Goal: Task Accomplishment & Management: Use online tool/utility

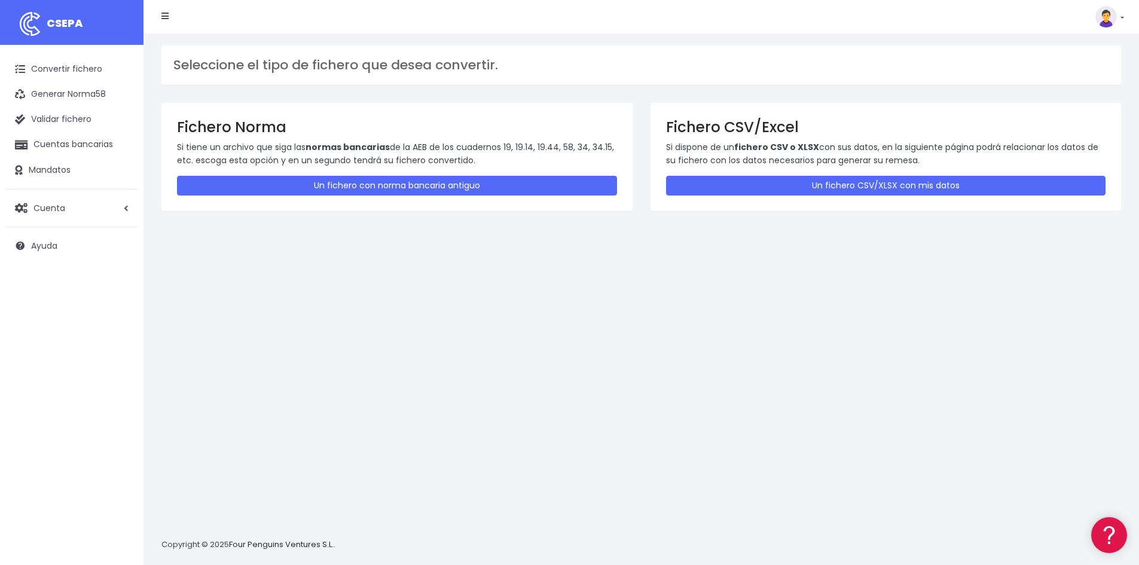
click at [750, 200] on div "Fichero CSV/Excel Si dispone de un fichero CSV o XLSX con sus datos, en la sigu…" at bounding box center [886, 157] width 471 height 108
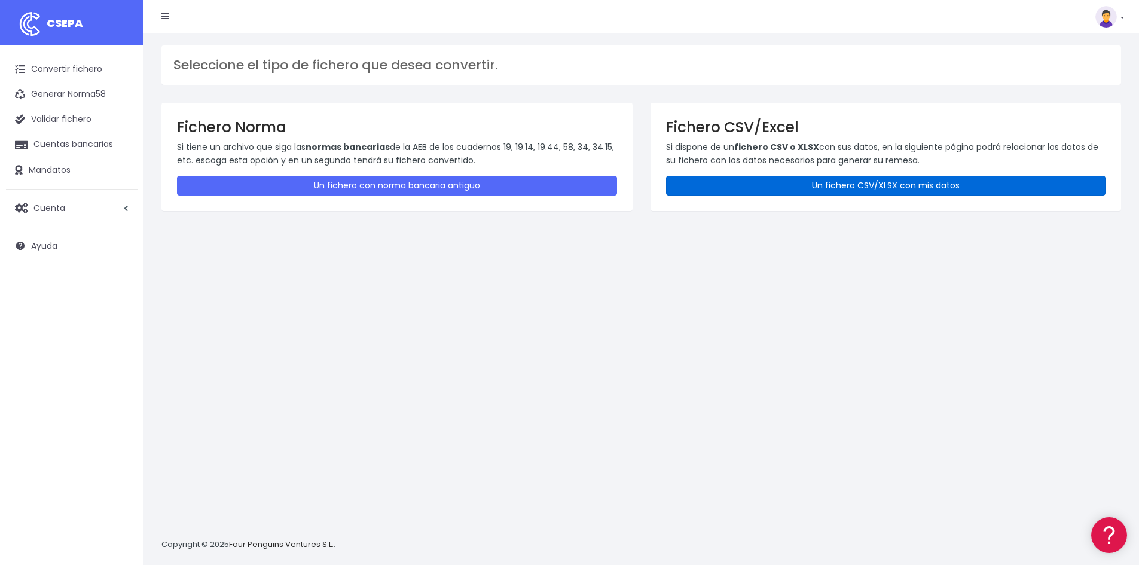
click at [758, 185] on link "Un fichero CSV/XLSX con mis datos" at bounding box center [886, 186] width 440 height 20
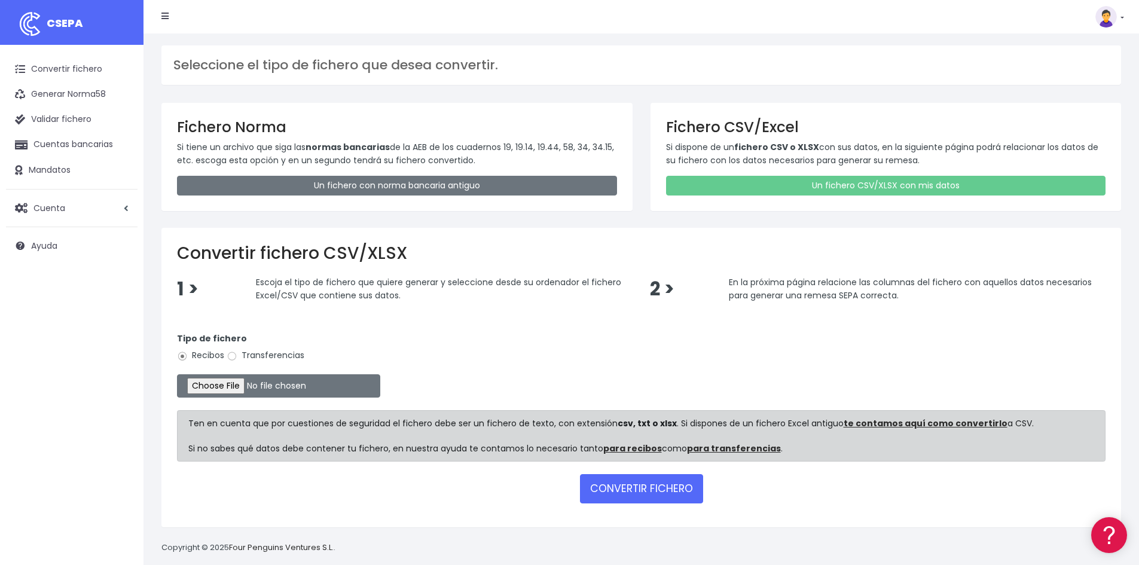
click at [250, 349] on div "Tipo de fichero Recibos Transferencias" at bounding box center [641, 348] width 929 height 33
click at [251, 356] on label "Transferencias" at bounding box center [266, 355] width 78 height 13
click at [237, 356] on input "Transferencias" at bounding box center [232, 356] width 11 height 11
radio input "true"
click at [245, 390] on input "file" at bounding box center [278, 385] width 203 height 23
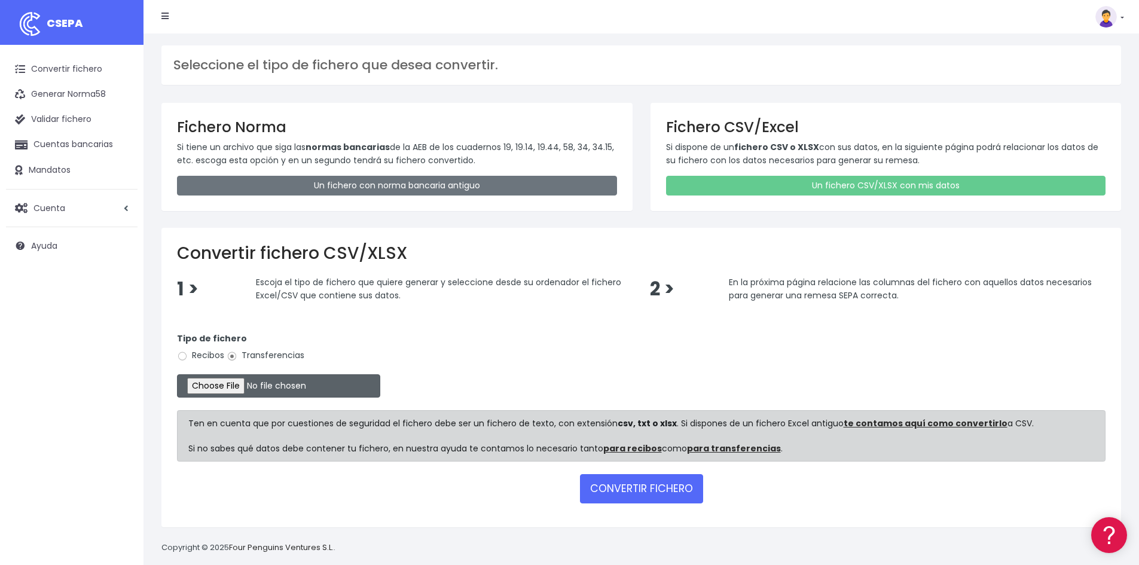
type input "C:\fakepath\20251010 REMESA PREV 6.csv"
click at [639, 483] on button "CONVERTIR FICHERO" at bounding box center [641, 488] width 123 height 29
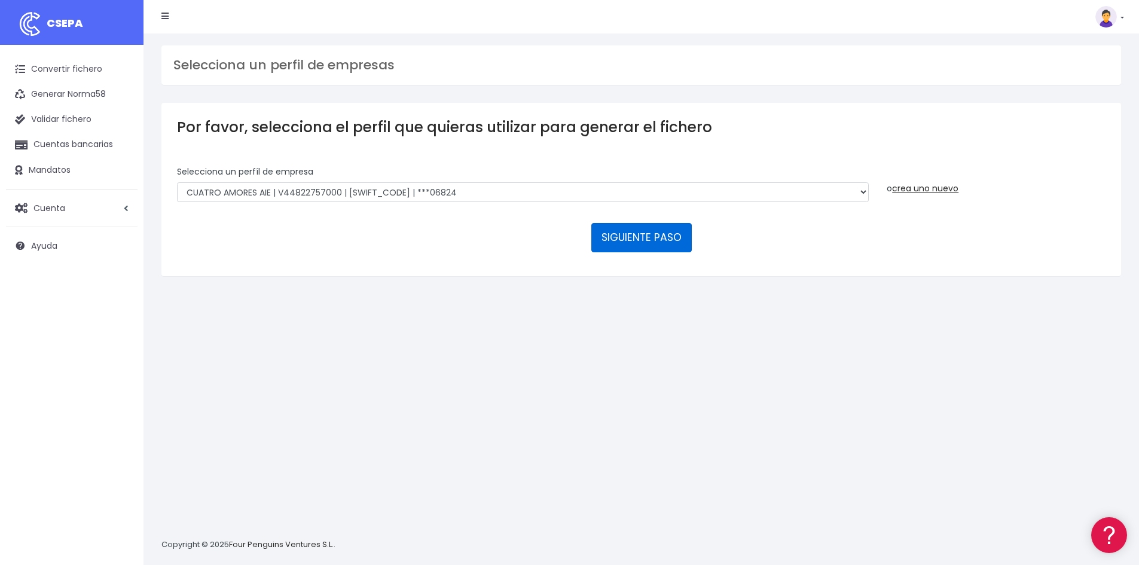
click at [633, 241] on button "SIGUIENTE PASO" at bounding box center [641, 237] width 100 height 29
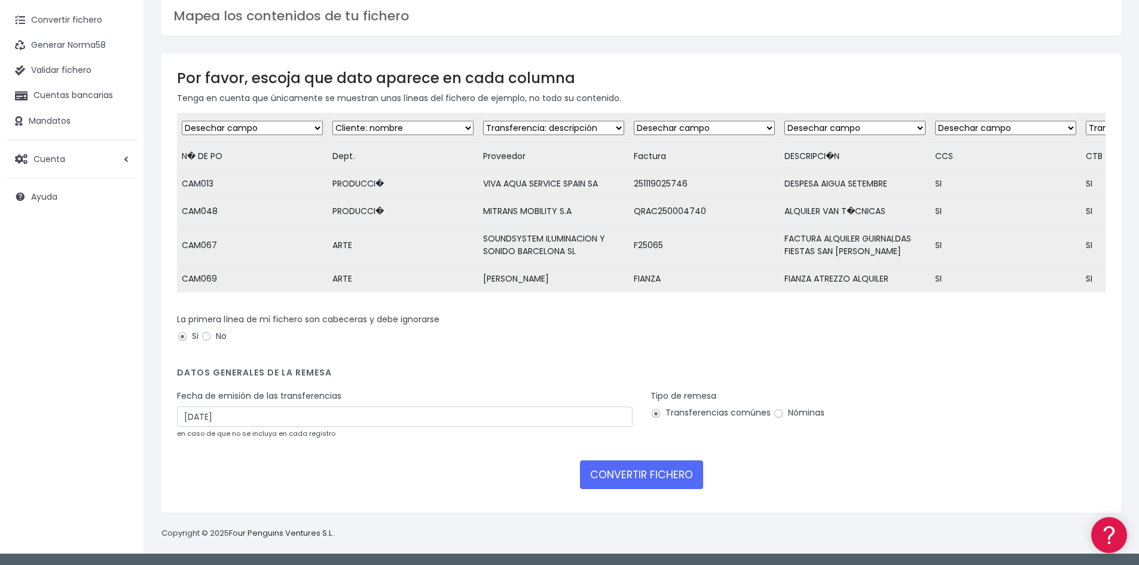
click at [378, 121] on select "Desechar campo Cliente: nombre Cliente: DNI Cliente: Email Cliente: referencia …" at bounding box center [402, 128] width 141 height 14
select select "dismiss"
click at [332, 121] on select "Desechar campo Cliente: nombre Cliente: DNI Cliente: Email Cliente: referencia …" at bounding box center [402, 128] width 141 height 14
click at [542, 121] on select "Desechar campo Cliente: nombre Cliente: DNI Cliente: Email Cliente: referencia …" at bounding box center [553, 128] width 141 height 14
click at [590, 91] on p "Tenga en cuenta que únicamente se muestran unas líneas del fichero de ejemplo, …" at bounding box center [641, 97] width 929 height 13
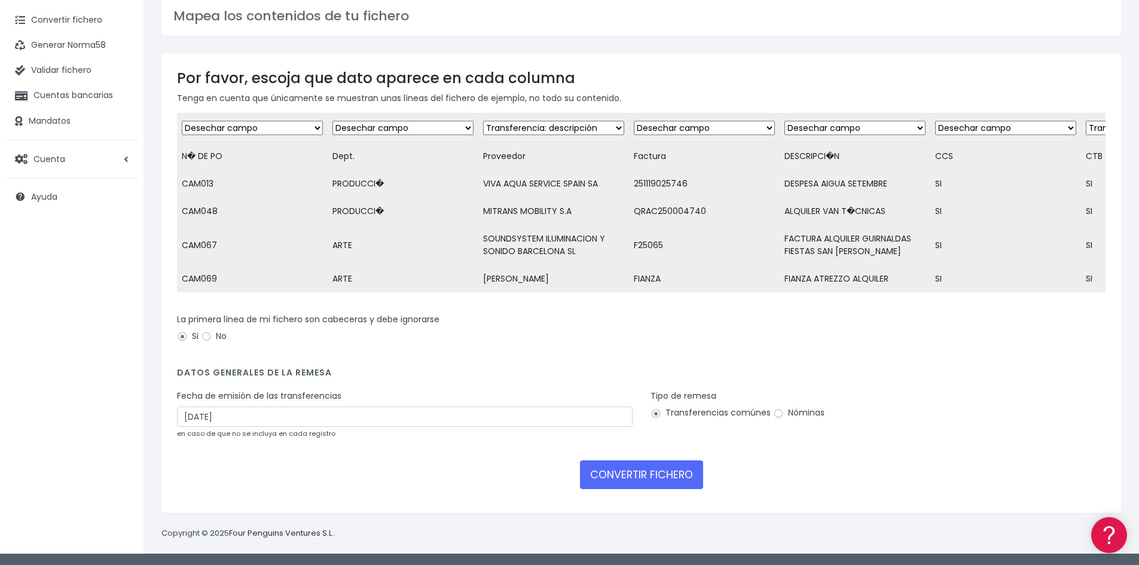
click at [545, 124] on select "Desechar campo Cliente: nombre Cliente: DNI Cliente: Email Cliente: referencia …" at bounding box center [553, 128] width 141 height 14
select select "creditor"
click at [483, 121] on select "Desechar campo Cliente: nombre Cliente: DNI Cliente: Email Cliente: referencia …" at bounding box center [553, 128] width 141 height 14
click at [680, 121] on select "Desechar campo Cliente: nombre Cliente: DNI Cliente: Email Cliente: referencia …" at bounding box center [704, 128] width 141 height 14
click at [508, 225] on td "SOUNDSYSTEM ILUMINACION Y SONIDO BARCELONA SL" at bounding box center [553, 245] width 151 height 40
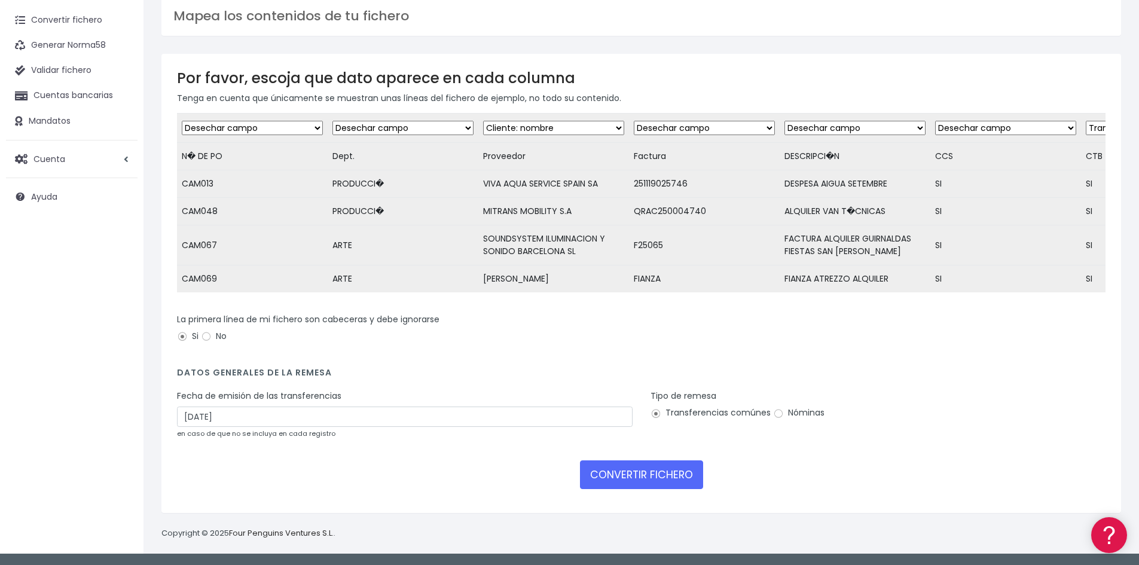
click at [692, 121] on select "Desechar campo Cliente: nombre Cliente: DNI Cliente: Email Cliente: referencia …" at bounding box center [704, 128] width 141 height 14
select select "description"
click at [634, 121] on select "Desechar campo Cliente: nombre Cliente: DNI Cliente: Email Cliente: referencia …" at bounding box center [704, 128] width 141 height 14
click at [826, 121] on select "Desechar campo Cliente: nombre Cliente: DNI Cliente: Email Cliente: referencia …" at bounding box center [854, 128] width 141 height 14
click at [784, 121] on select "Desechar campo Cliente: nombre Cliente: DNI Cliente: Email Cliente: referencia …" at bounding box center [854, 128] width 141 height 14
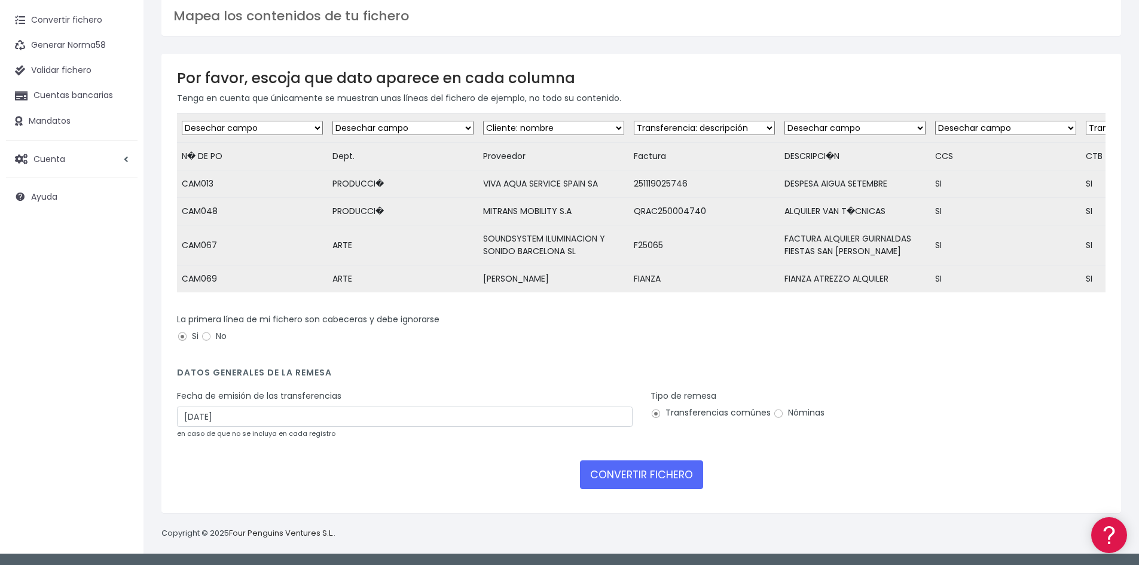
click at [963, 123] on select "Desechar campo Cliente: nombre Cliente: DNI Cliente: Email Cliente: referencia …" at bounding box center [1005, 128] width 141 height 14
click at [990, 76] on h3 "Por favor, escoja que dato aparece en cada columna" at bounding box center [641, 77] width 929 height 17
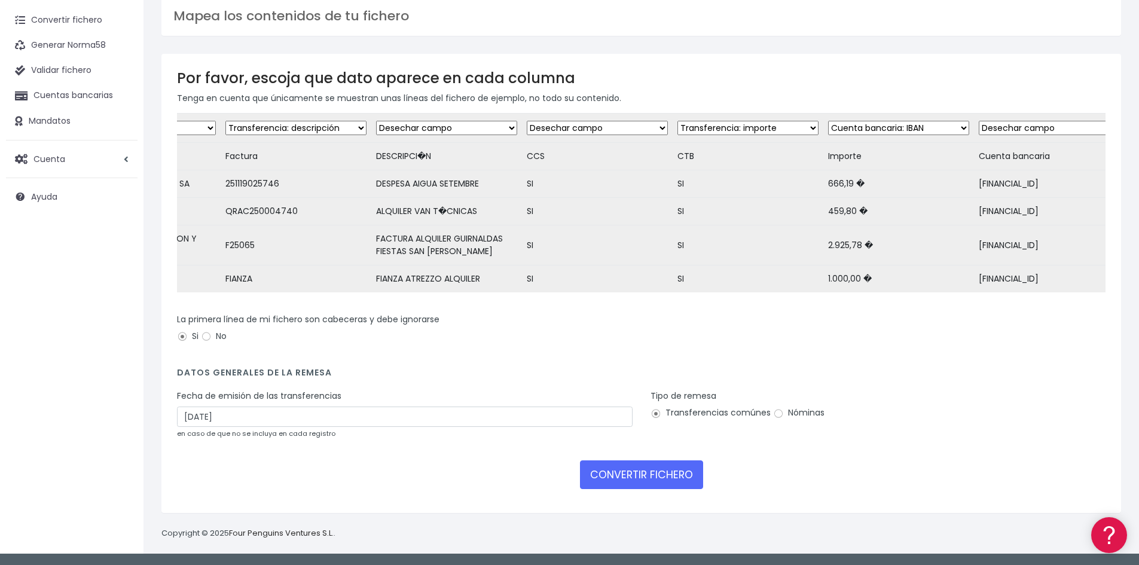
scroll to position [0, 405]
click at [717, 121] on select "Desechar campo Cliente: nombre Cliente: DNI Cliente: Email Cliente: referencia …" at bounding box center [750, 128] width 141 height 14
select select "dismiss"
click at [680, 121] on select "Desechar campo Cliente: nombre Cliente: DNI Cliente: Email Cliente: referencia …" at bounding box center [750, 128] width 141 height 14
click at [914, 121] on select "Desechar campo Cliente: nombre Cliente: DNI Cliente: Email Cliente: referencia …" at bounding box center [901, 128] width 141 height 14
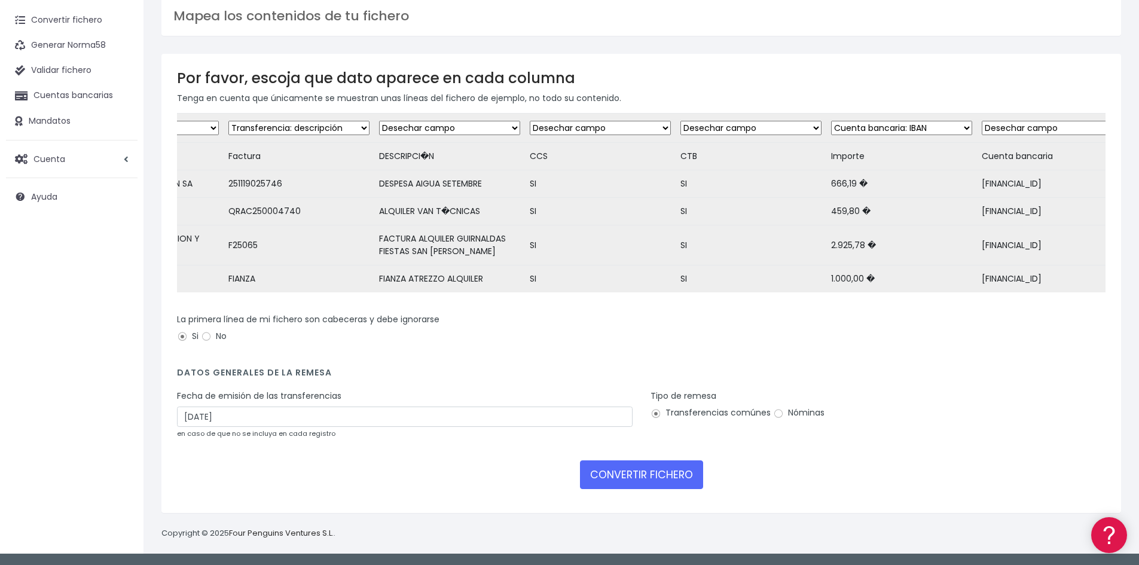
select select "amount"
click at [831, 121] on select "Desechar campo Cliente: nombre Cliente: DNI Cliente: Email Cliente: referencia …" at bounding box center [901, 128] width 141 height 14
click at [1018, 117] on td "Desechar campo Cliente: nombre Cliente: DNI Cliente: Email Cliente: referencia …" at bounding box center [1052, 128] width 151 height 29
click at [1016, 121] on select "Desechar campo Cliente: nombre Cliente: DNI Cliente: Email Cliente: referencia …" at bounding box center [1052, 128] width 141 height 14
select select "iban"
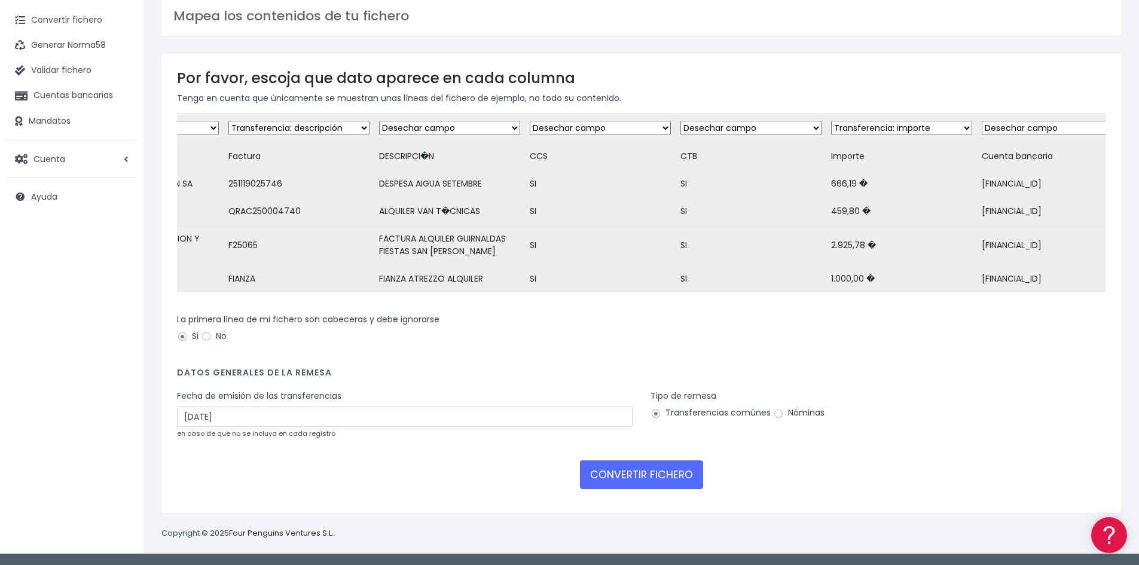
click at [982, 121] on select "Desechar campo Cliente: nombre Cliente: DNI Cliente: Email Cliente: referencia …" at bounding box center [1052, 128] width 141 height 14
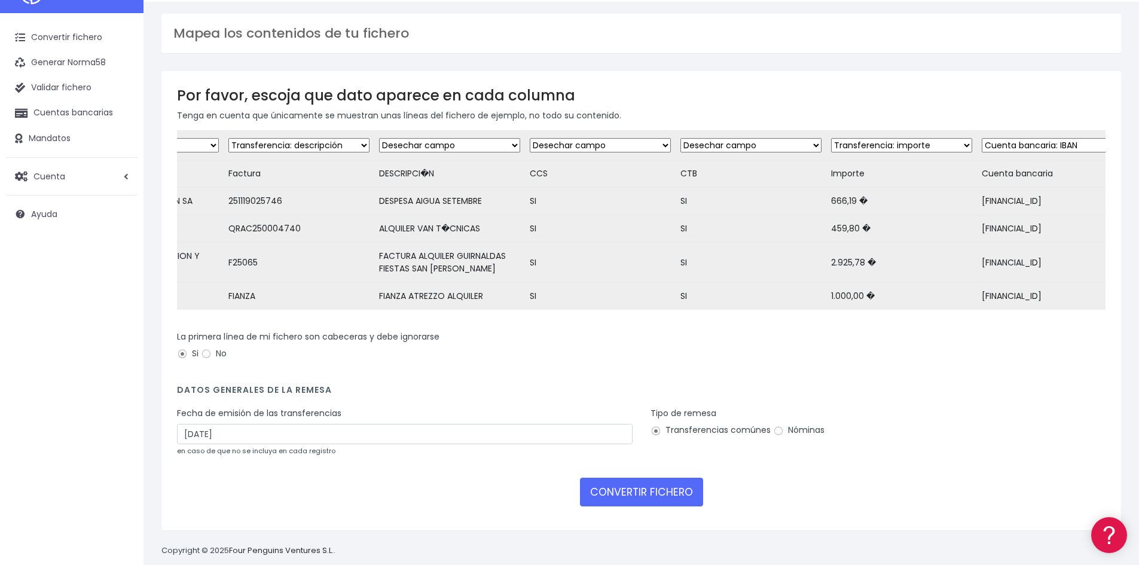
scroll to position [0, 0]
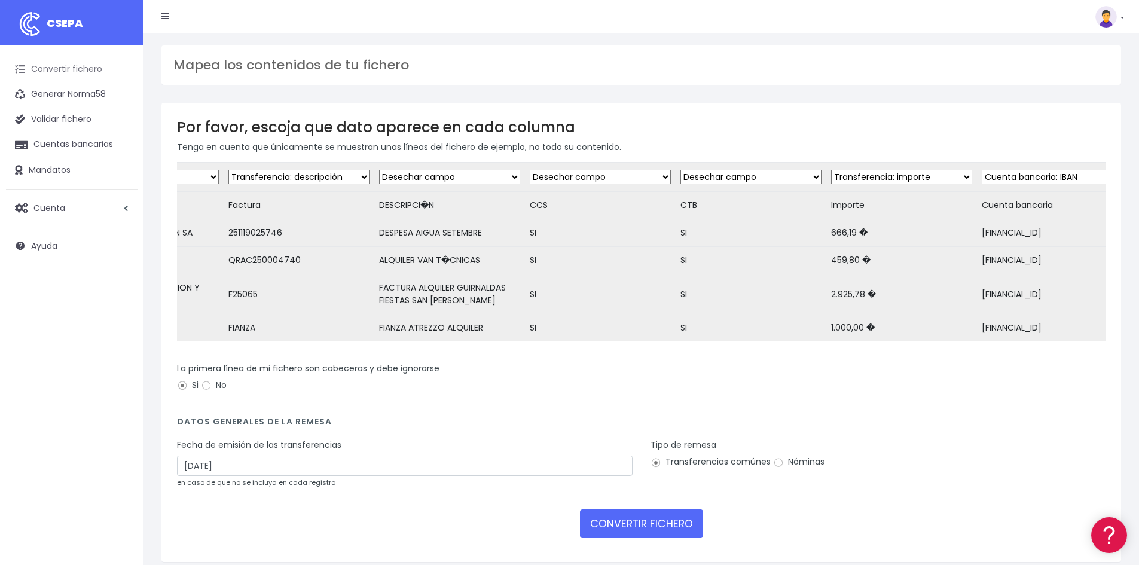
click at [54, 60] on link "Convertir fichero" at bounding box center [72, 69] width 132 height 25
click at [77, 66] on link "Convertir fichero" at bounding box center [72, 69] width 132 height 25
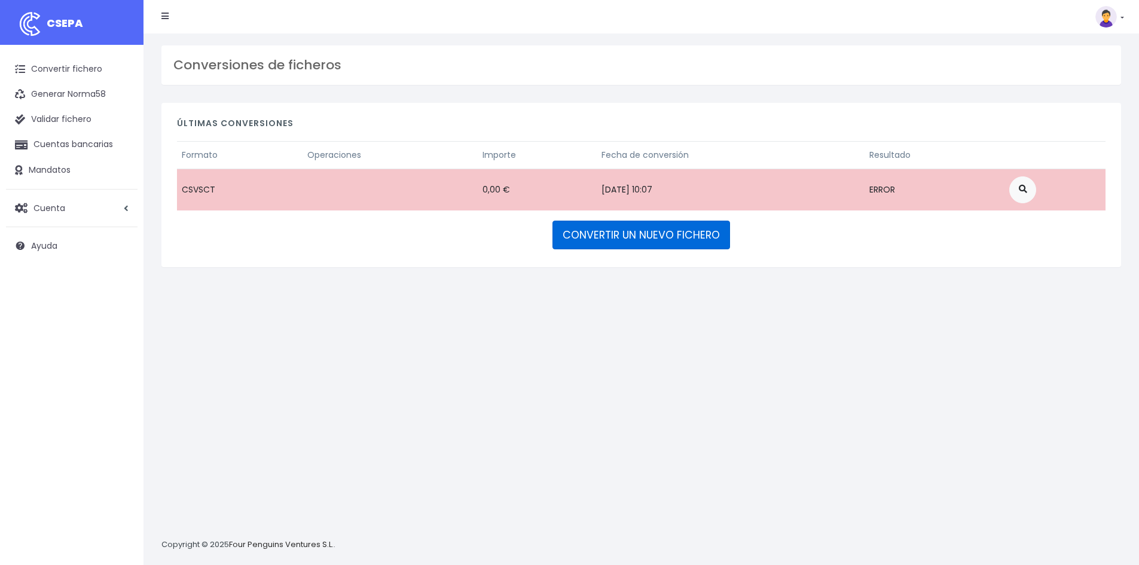
click at [603, 231] on link "CONVERTIR UN NUEVO FICHERO" at bounding box center [641, 235] width 178 height 29
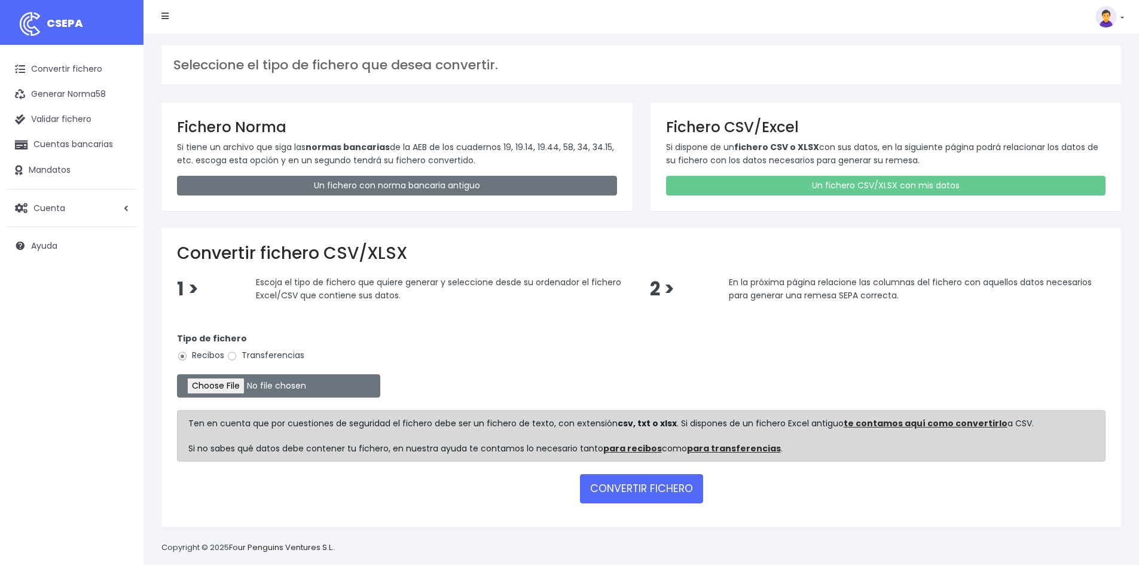
click at [254, 351] on label "Transferencias" at bounding box center [266, 355] width 78 height 13
click at [237, 351] on input "Transferencias" at bounding box center [232, 356] width 11 height 11
radio input "true"
click at [245, 384] on input "file" at bounding box center [278, 385] width 203 height 23
type input "C:\fakepath\20251010 REMESA PREV 6.csv"
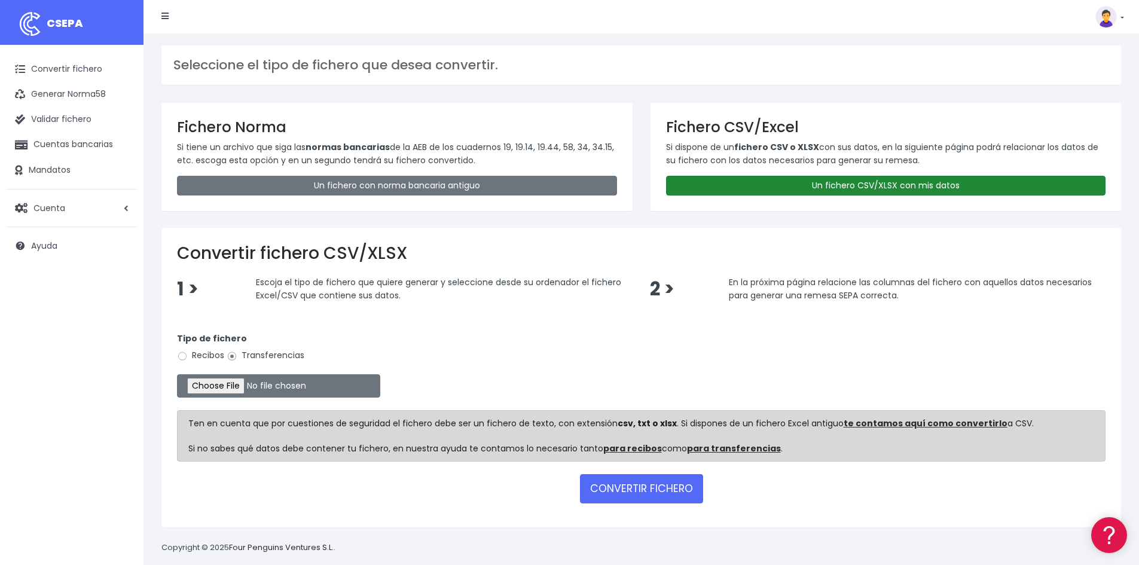
click at [917, 184] on link "Un fichero CSV/XLSX con mis datos" at bounding box center [886, 186] width 440 height 20
click at [821, 183] on link "Un fichero CSV/XLSX con mis datos" at bounding box center [886, 186] width 440 height 20
click at [819, 184] on link "Un fichero CSV/XLSX con mis datos" at bounding box center [886, 186] width 440 height 20
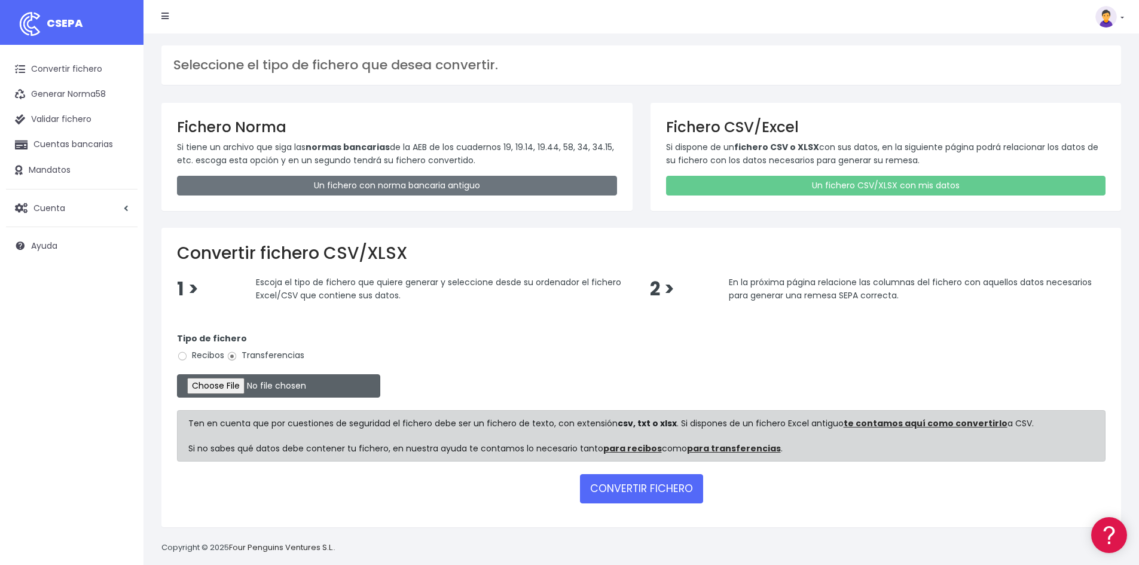
click at [229, 384] on input "file" at bounding box center [278, 385] width 203 height 23
click at [242, 381] on input "file" at bounding box center [278, 385] width 203 height 23
type input "C:\fakepath\20251010 REMESA PREV 6.csv"
click at [673, 484] on button "CONVERTIR FICHERO" at bounding box center [641, 488] width 123 height 29
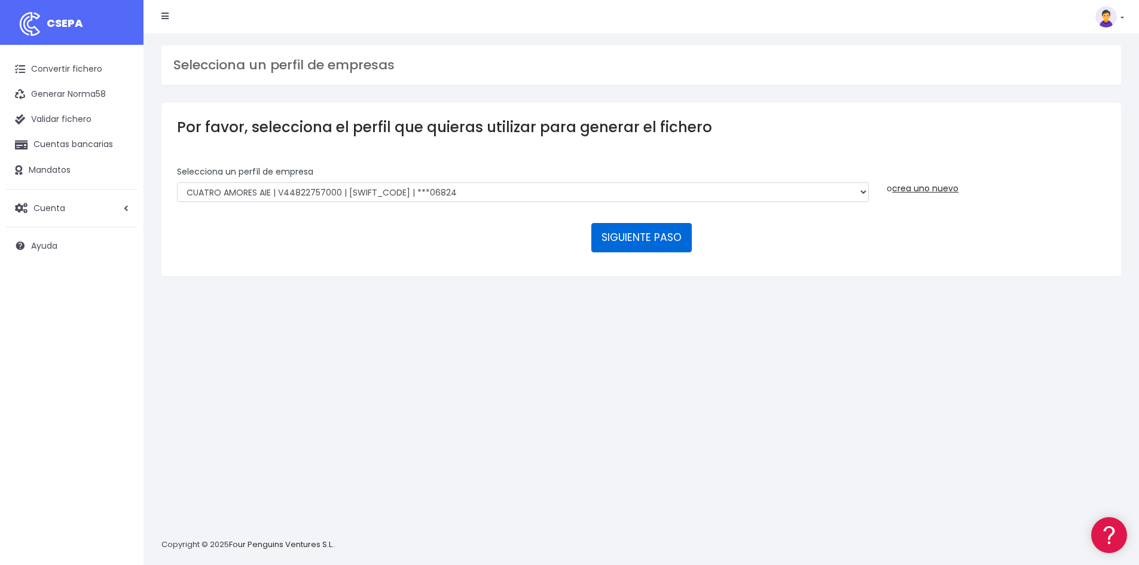
click at [627, 238] on button "SIGUIENTE PASO" at bounding box center [641, 237] width 100 height 29
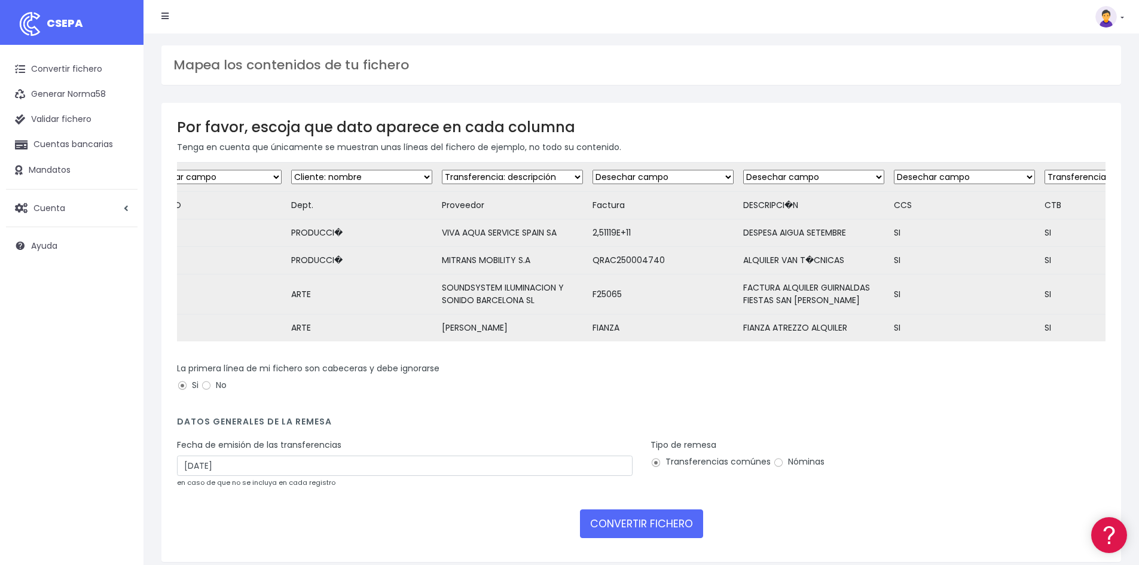
scroll to position [0, 40]
click at [365, 174] on select "Desechar campo Cliente: nombre Cliente: DNI Cliente: Email Cliente: referencia …" at bounding box center [362, 177] width 141 height 14
select select "dismiss"
click at [292, 170] on select "Desechar campo Cliente: nombre Cliente: DNI Cliente: Email Cliente: referencia …" at bounding box center [362, 177] width 141 height 14
click at [494, 178] on select "Desechar campo Cliente: nombre Cliente: DNI Cliente: Email Cliente: referencia …" at bounding box center [513, 177] width 141 height 14
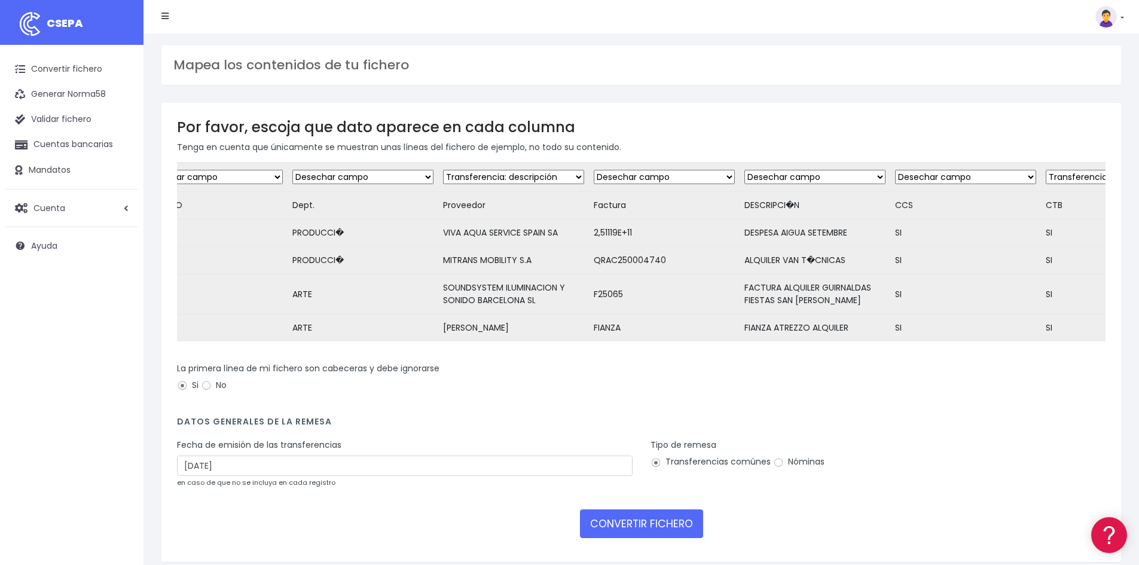
select select "creditor"
click at [443, 170] on select "Desechar campo Cliente: nombre Cliente: DNI Cliente: Email Cliente: referencia …" at bounding box center [513, 177] width 141 height 14
click at [633, 173] on select "Desechar campo Cliente: nombre Cliente: DNI Cliente: Email Cliente: referencia …" at bounding box center [664, 177] width 141 height 14
select select "description"
click at [594, 170] on select "Desechar campo Cliente: nombre Cliente: DNI Cliente: Email Cliente: referencia …" at bounding box center [664, 177] width 141 height 14
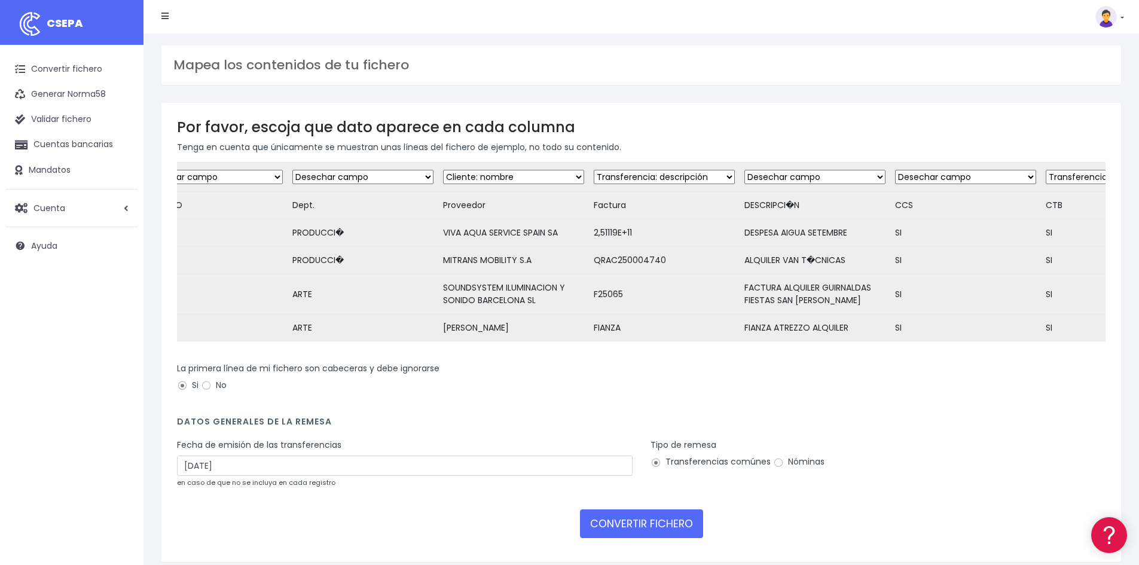
click at [774, 172] on select "Desechar campo Cliente: nombre Cliente: DNI Cliente: Email Cliente: referencia …" at bounding box center [814, 177] width 141 height 14
click at [744, 170] on select "Desechar campo Cliente: nombre Cliente: DNI Cliente: Email Cliente: referencia …" at bounding box center [814, 177] width 141 height 14
click at [1051, 175] on select "Desechar campo Cliente: nombre Cliente: DNI Cliente: Email Cliente: referencia …" at bounding box center [1116, 177] width 141 height 14
select select "dismiss"
click at [1046, 170] on select "Desechar campo Cliente: nombre Cliente: DNI Cliente: Email Cliente: referencia …" at bounding box center [1116, 177] width 141 height 14
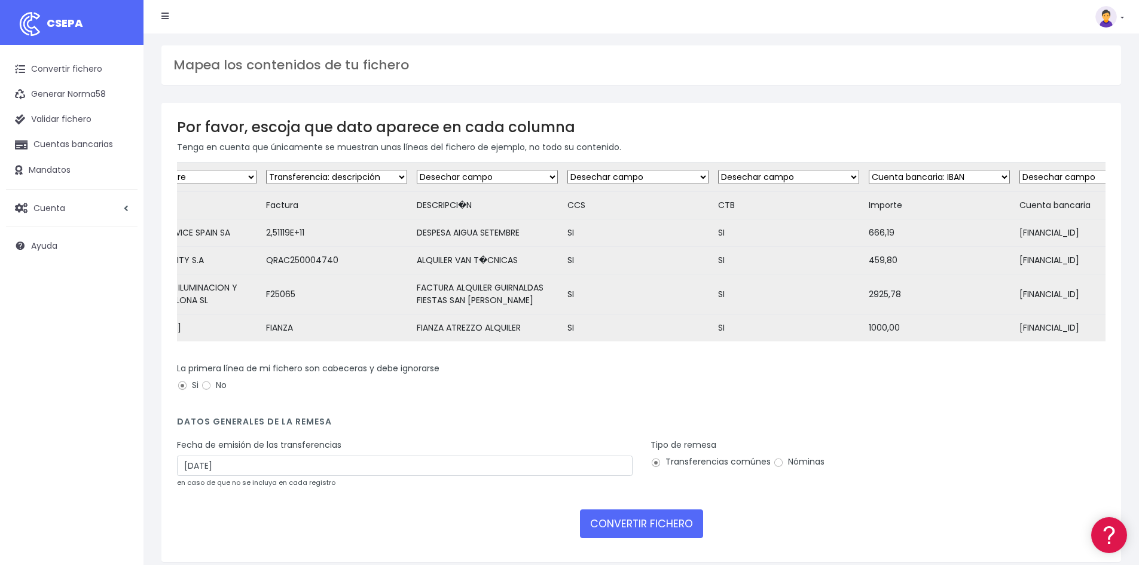
scroll to position [0, 410]
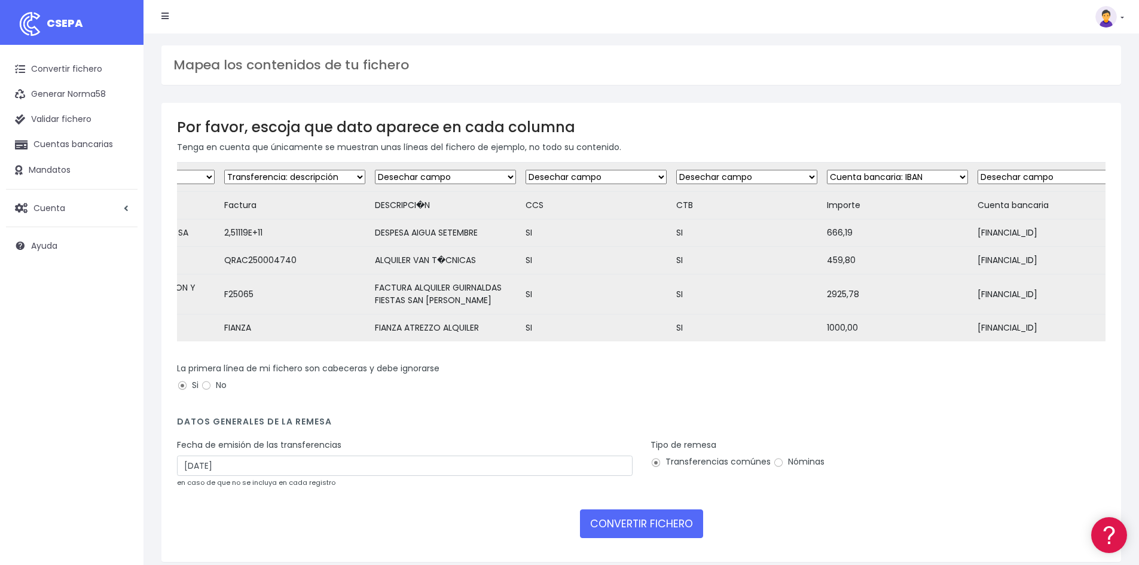
click at [1038, 176] on select "Desechar campo Cliente: nombre Cliente: DNI Cliente: Email Cliente: referencia …" at bounding box center [1048, 177] width 141 height 14
select select "iban"
click at [978, 170] on select "Desechar campo Cliente: nombre Cliente: DNI Cliente: Email Cliente: referencia …" at bounding box center [1048, 177] width 141 height 14
click at [915, 175] on select "Desechar campo Cliente: nombre Cliente: DNI Cliente: Email Cliente: referencia …" at bounding box center [897, 177] width 141 height 14
select select "amount"
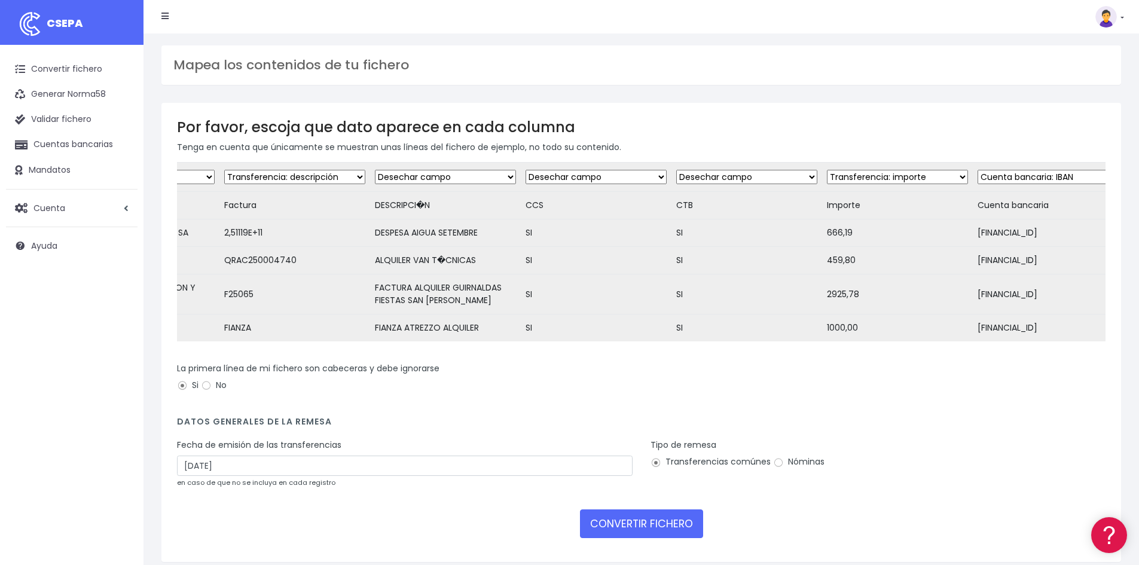
click at [827, 170] on select "Desechar campo Cliente: nombre Cliente: DNI Cliente: Email Cliente: referencia …" at bounding box center [897, 177] width 141 height 14
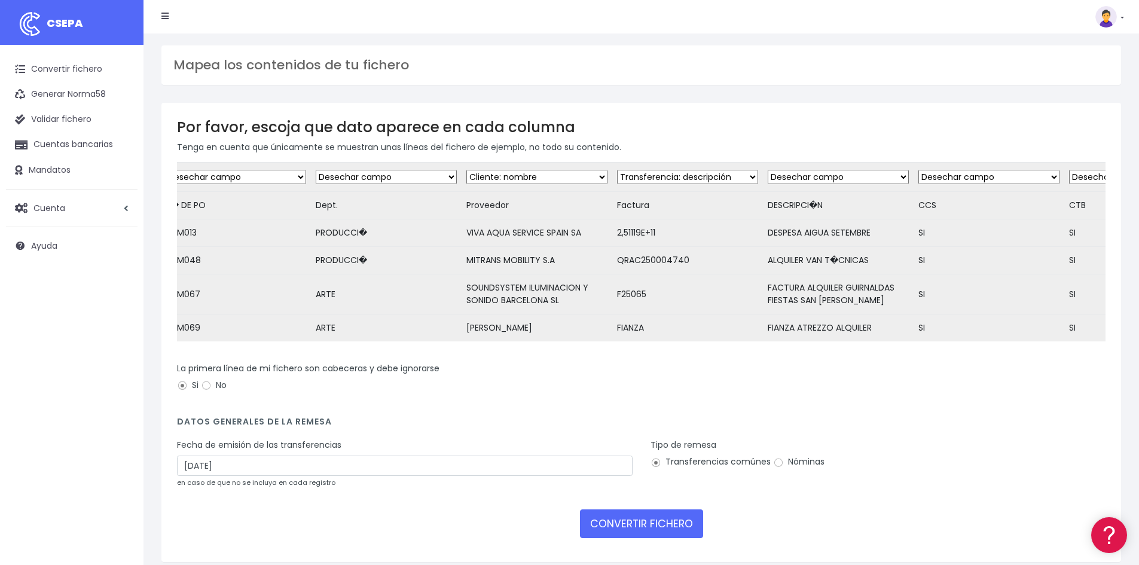
scroll to position [0, 0]
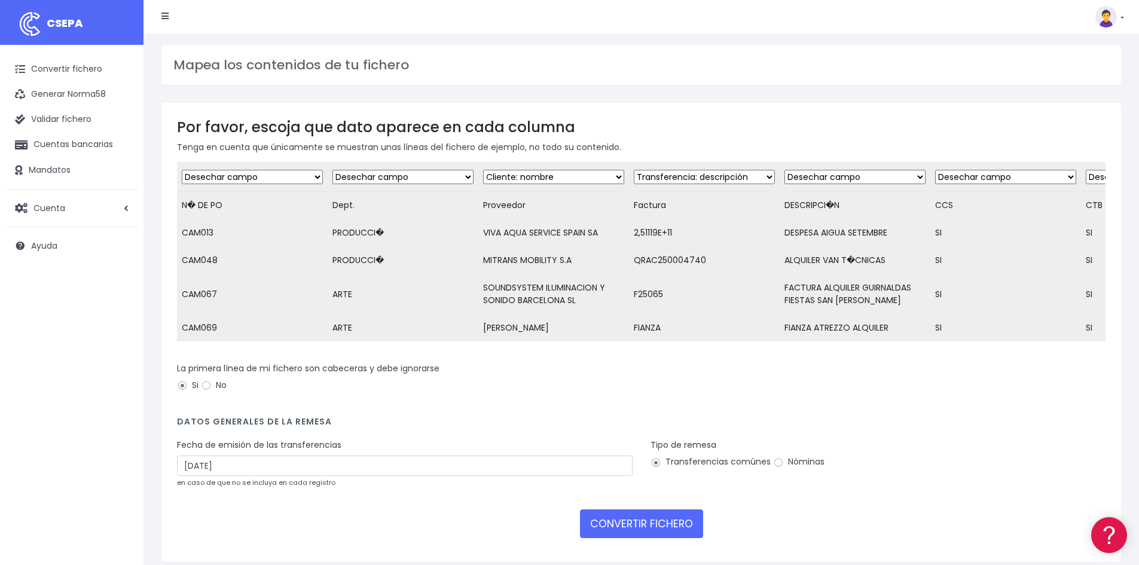
click at [590, 172] on select "Desechar campo Cliente: nombre Cliente: DNI Cliente: Email Cliente: referencia …" at bounding box center [553, 177] width 141 height 14
click at [591, 172] on select "Desechar campo Cliente: nombre Cliente: DNI Cliente: Email Cliente: referencia …" at bounding box center [553, 177] width 141 height 14
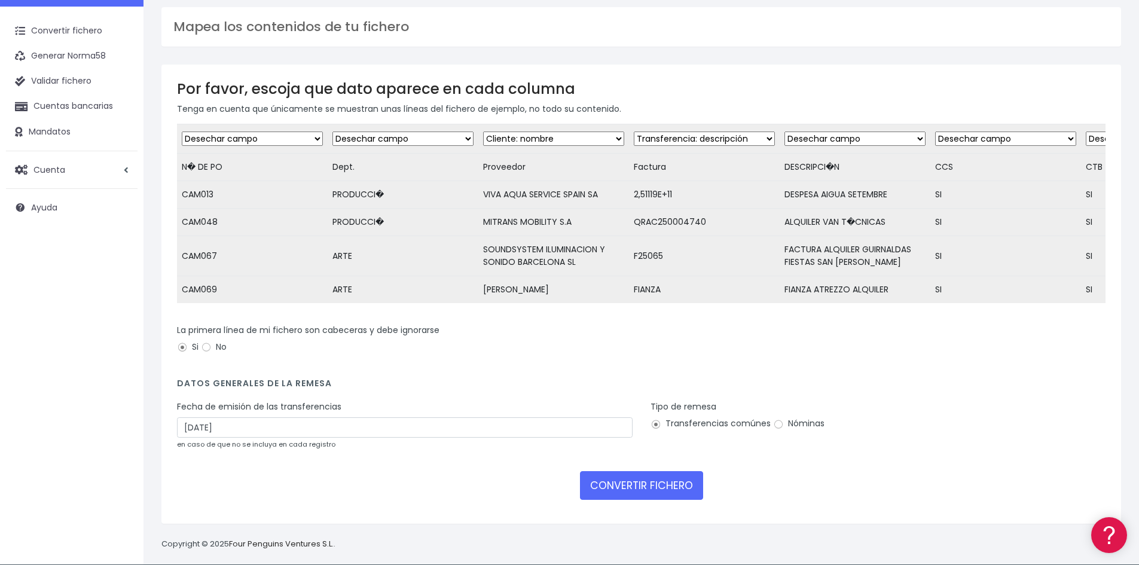
scroll to position [58, 0]
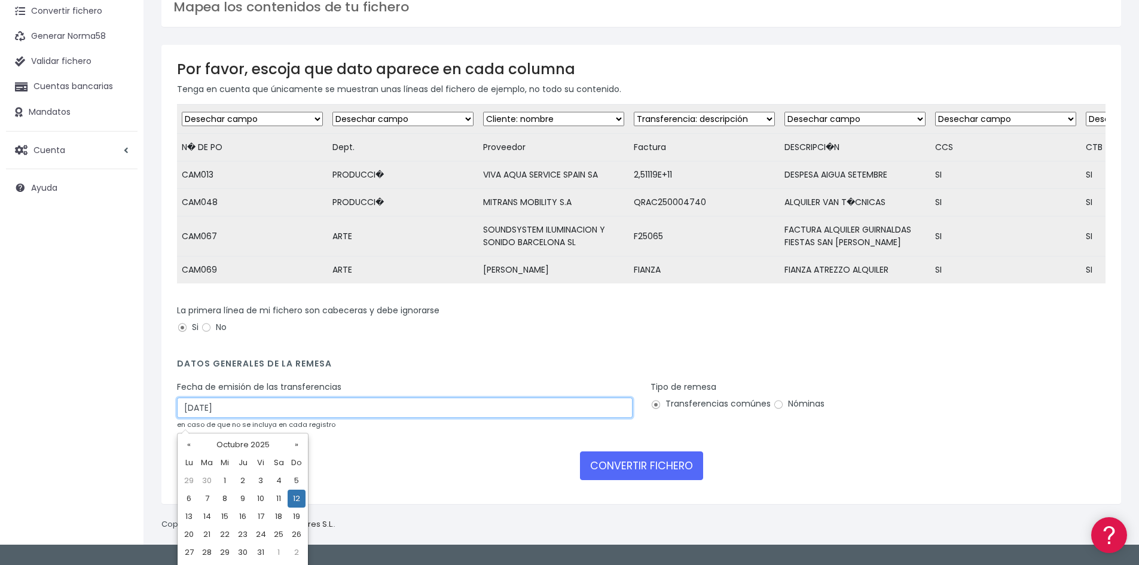
click at [338, 413] on input "12/10/2025" at bounding box center [405, 408] width 456 height 20
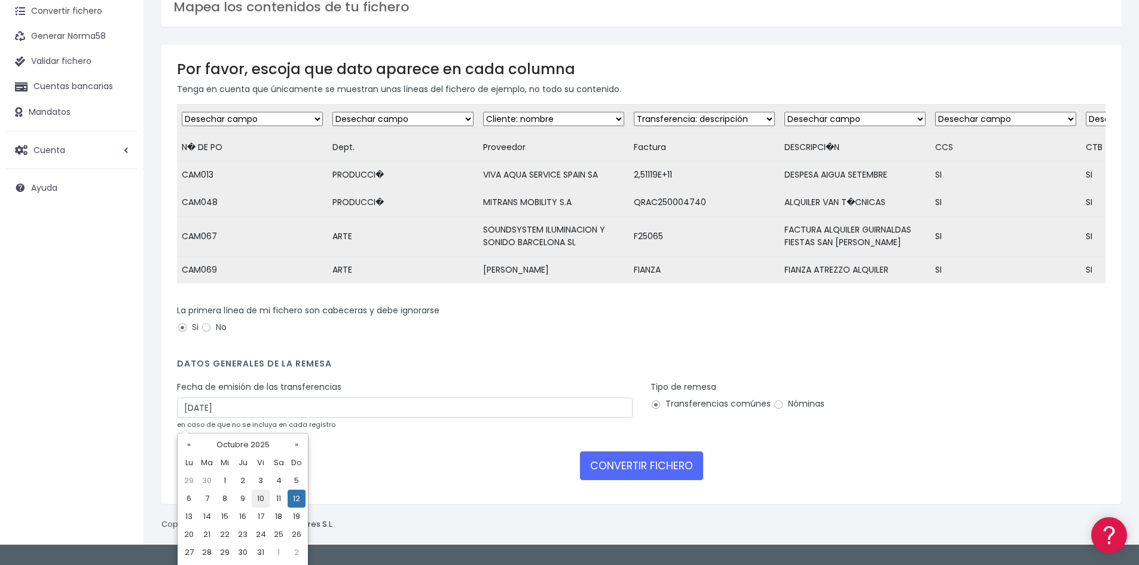
click at [259, 500] on td "10" at bounding box center [261, 499] width 18 height 18
type input "10/10/2025"
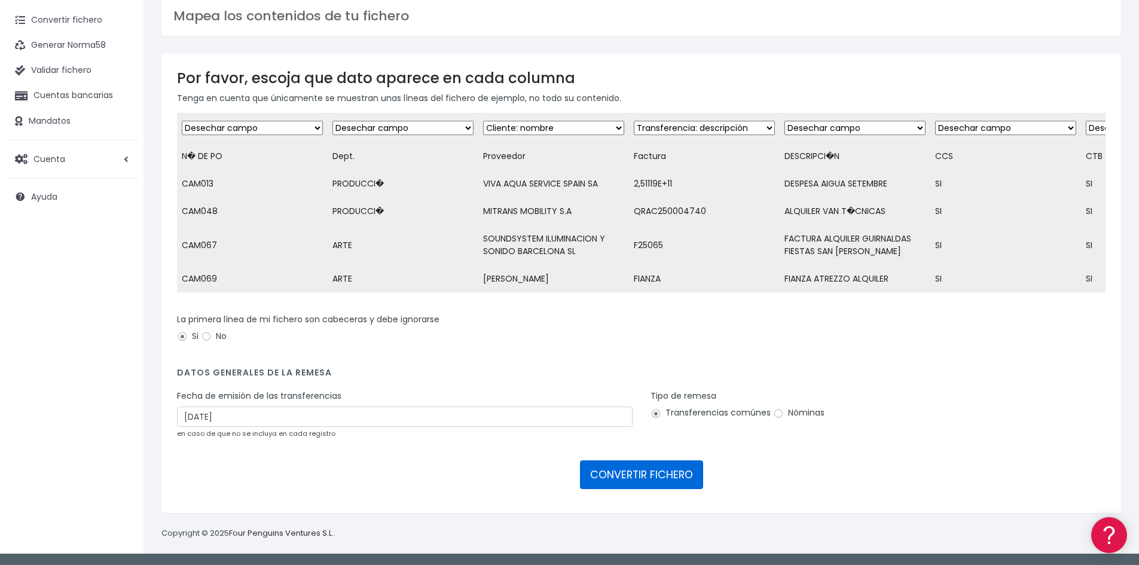
click at [643, 478] on button "CONVERTIR FICHERO" at bounding box center [641, 474] width 123 height 29
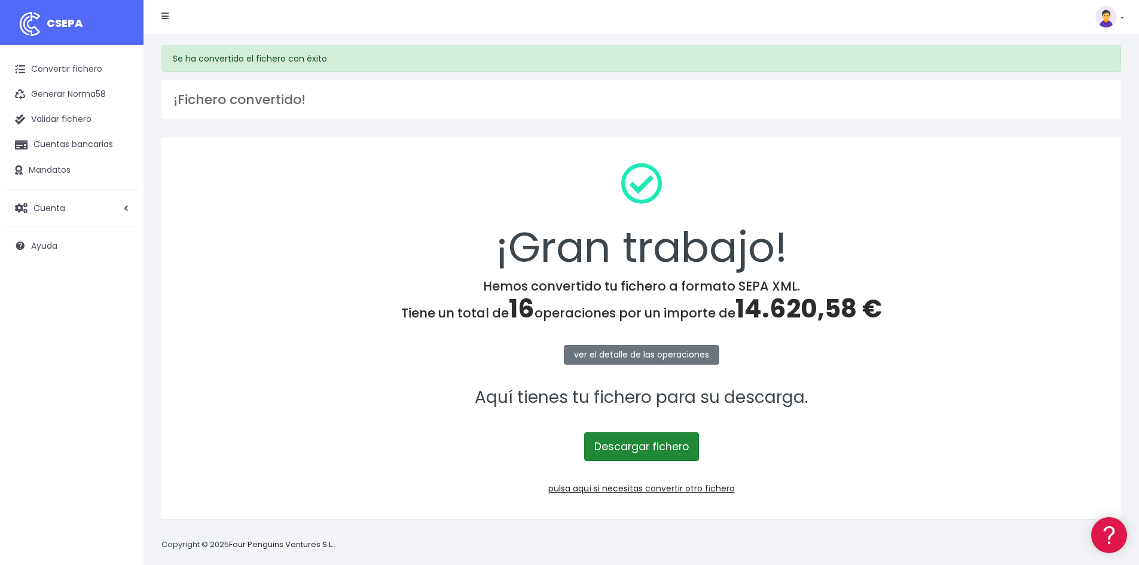
click at [646, 441] on link "Descargar fichero" at bounding box center [641, 446] width 115 height 29
